Goal: Information Seeking & Learning: Learn about a topic

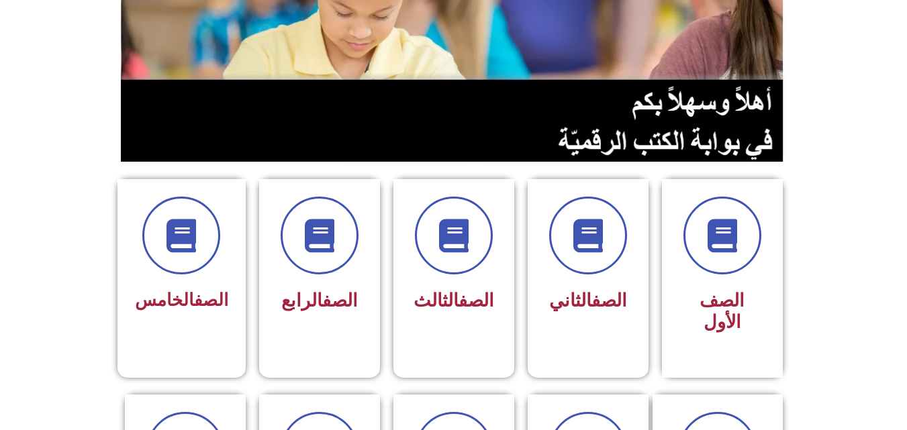
scroll to position [242, 0]
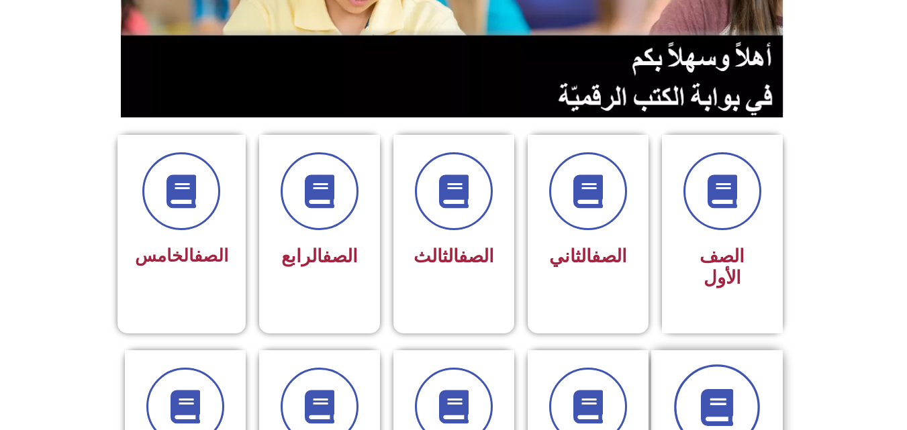
click at [707, 389] on icon at bounding box center [716, 407] width 37 height 37
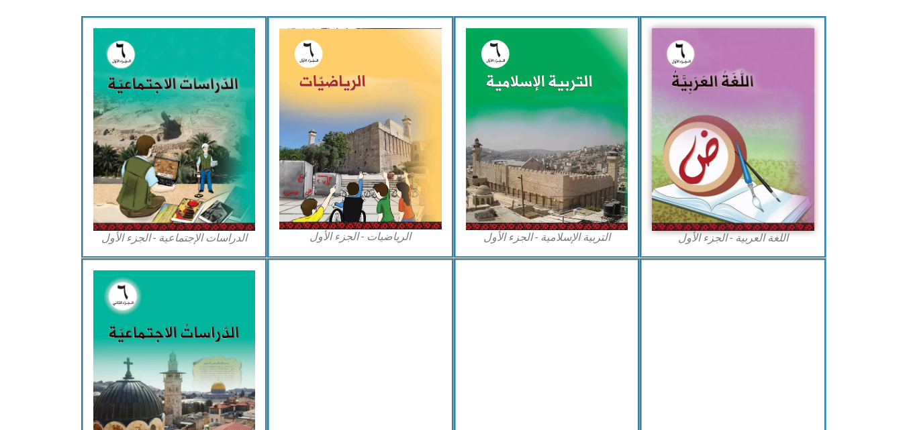
scroll to position [403, 0]
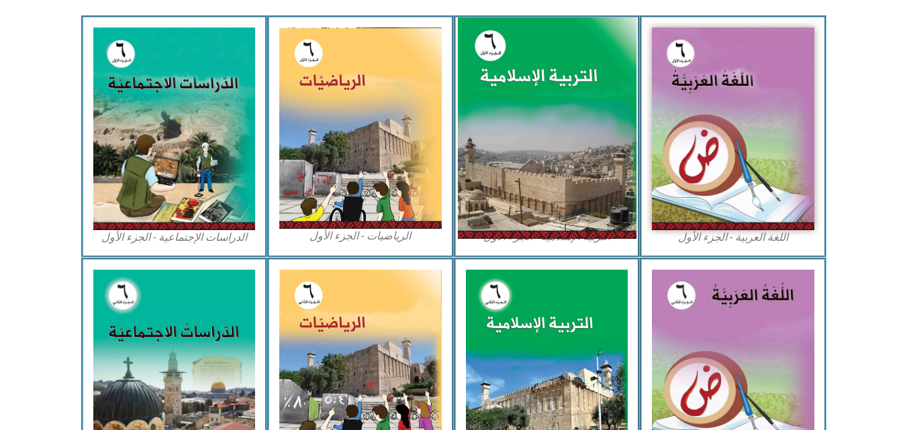
click at [586, 164] on img at bounding box center [546, 128] width 179 height 222
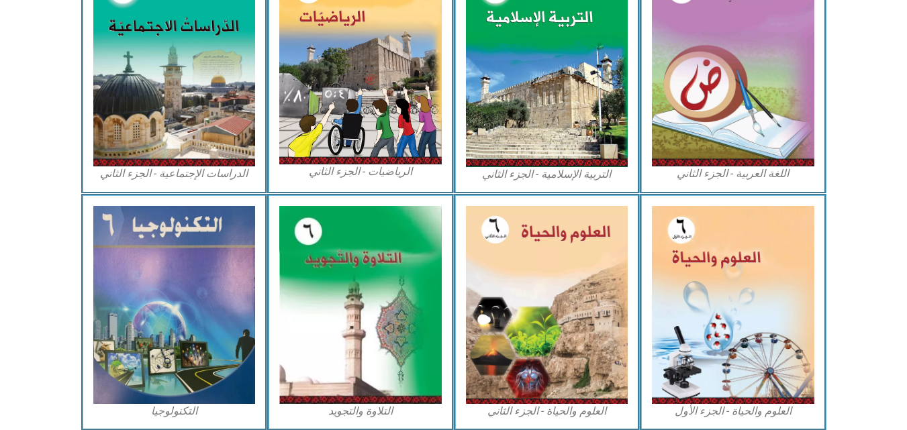
scroll to position [766, 0]
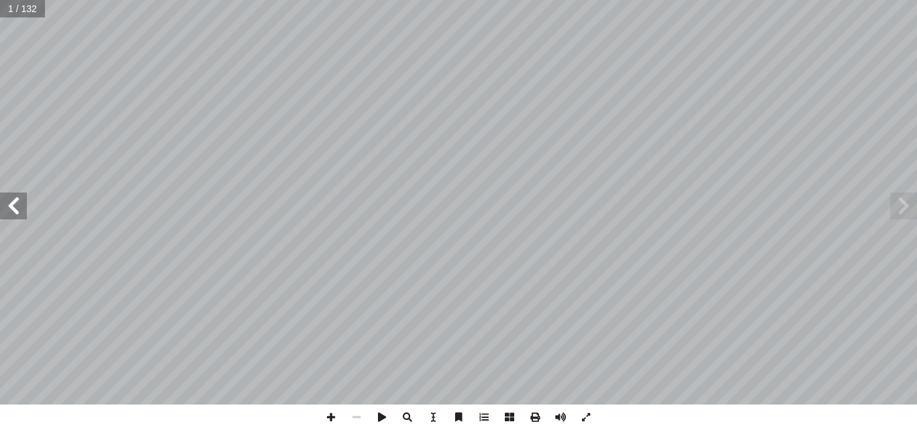
click at [17, 213] on div "ة َّ ي ِ لام ْ س إ ال� ُ ة َ ي ِ ب ْ ر َّ الت ليف: أ فريق الت� 6 ُ زء ُ الج ل َ…" at bounding box center [458, 202] width 917 height 405
click at [17, 213] on span at bounding box center [13, 206] width 27 height 27
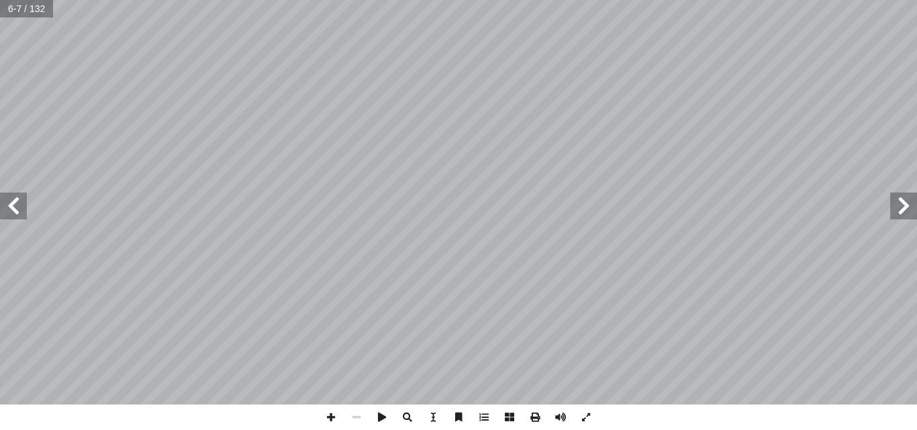
click at [17, 213] on span at bounding box center [13, 206] width 27 height 27
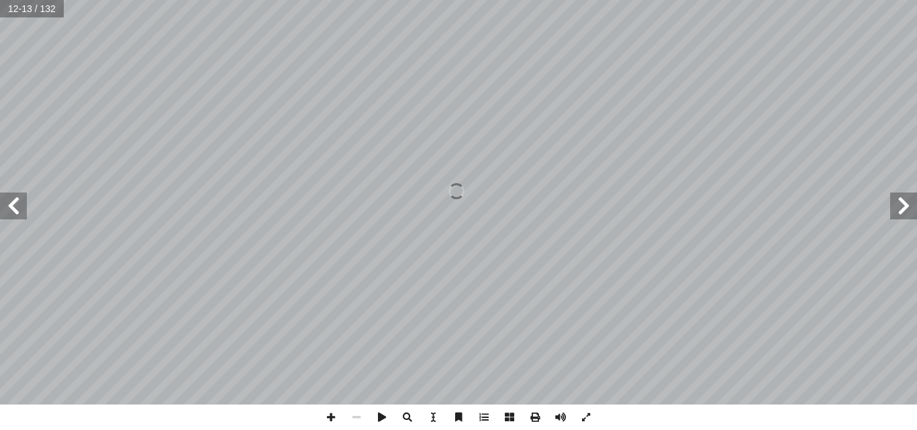
click at [17, 213] on span at bounding box center [13, 206] width 27 height 27
